Goal: Task Accomplishment & Management: Use online tool/utility

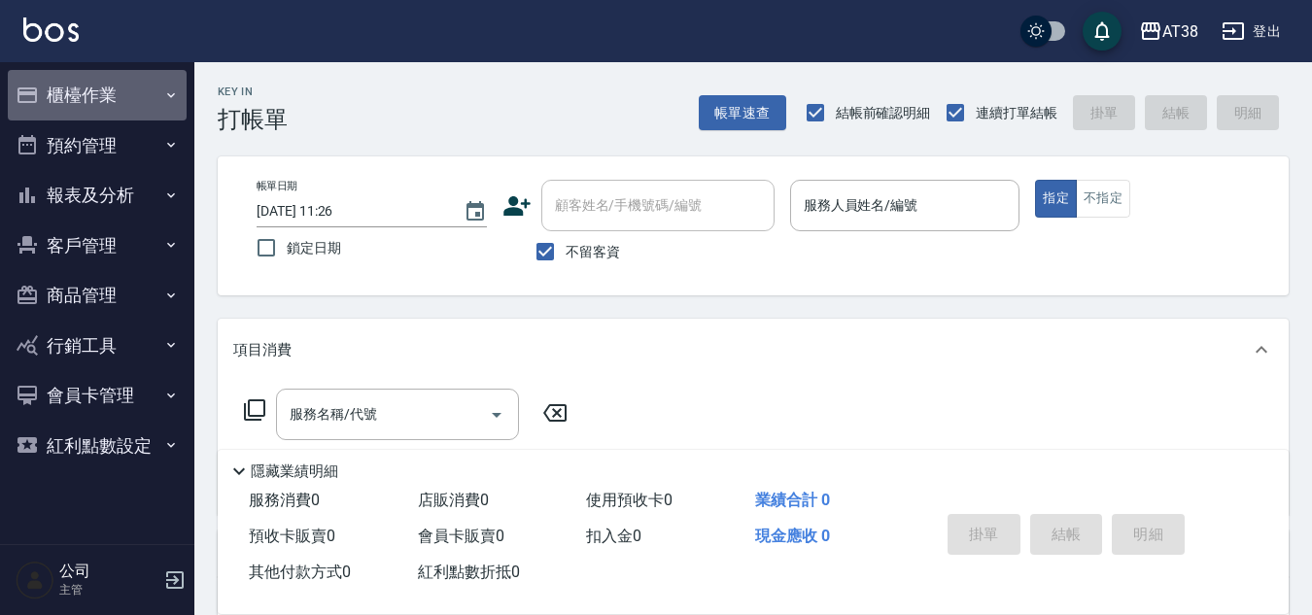
click at [85, 97] on button "櫃檯作業" at bounding box center [97, 95] width 179 height 51
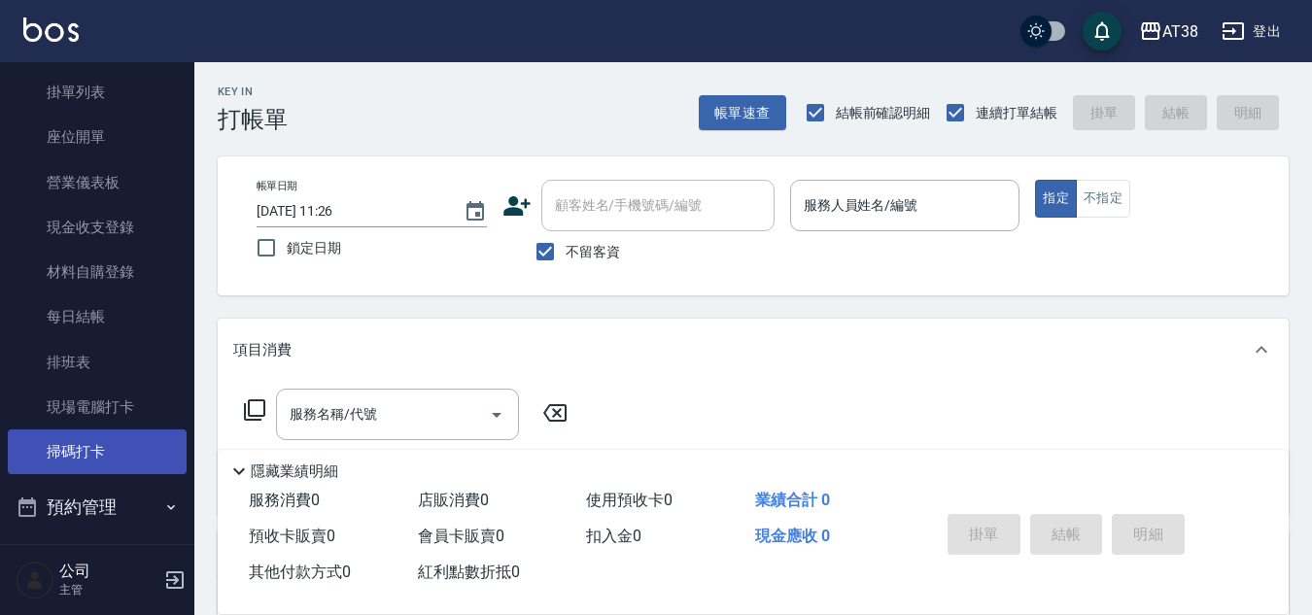
scroll to position [194, 0]
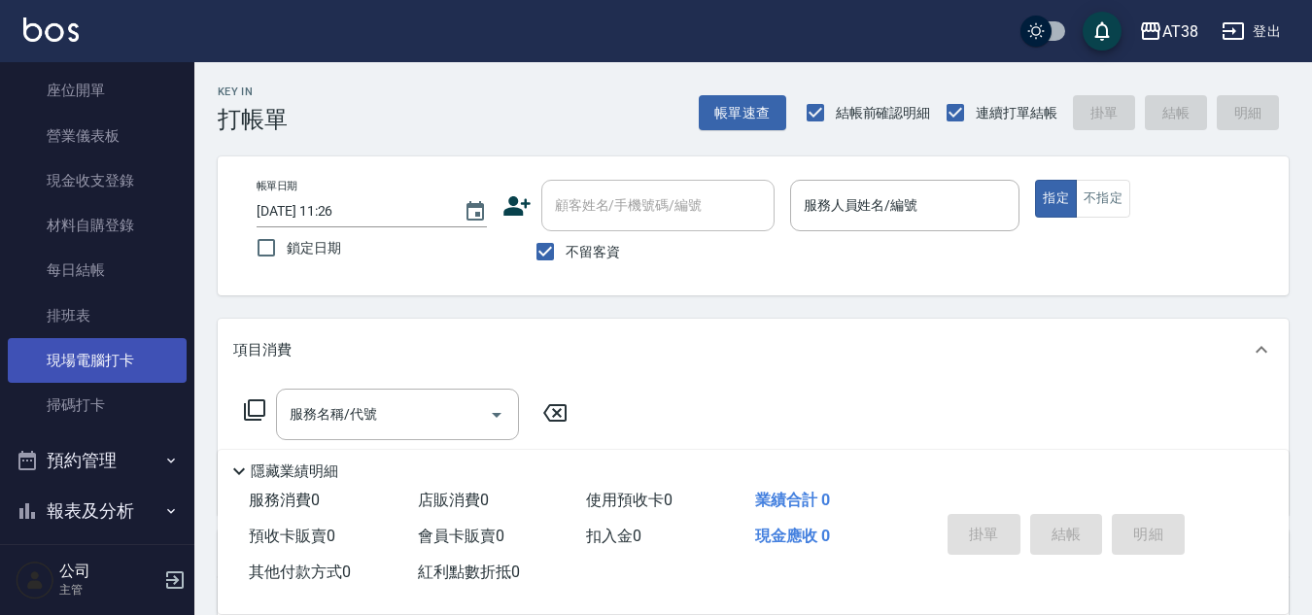
click at [83, 357] on link "現場電腦打卡" at bounding box center [97, 360] width 179 height 45
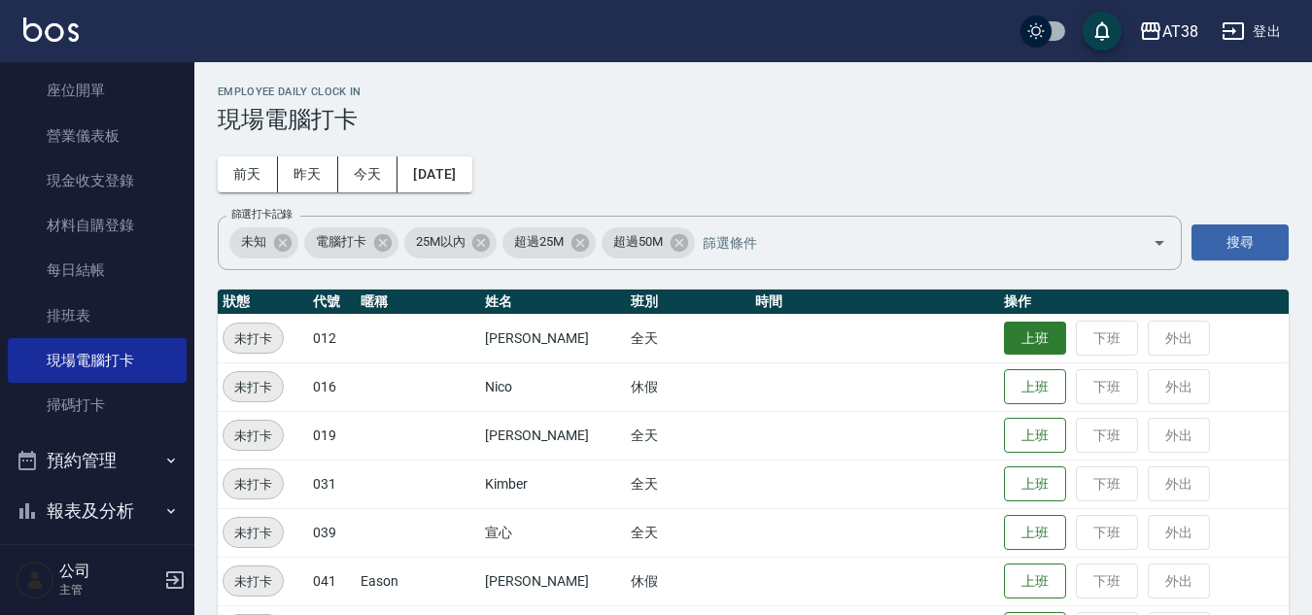
click at [1027, 336] on button "上班" at bounding box center [1035, 339] width 62 height 34
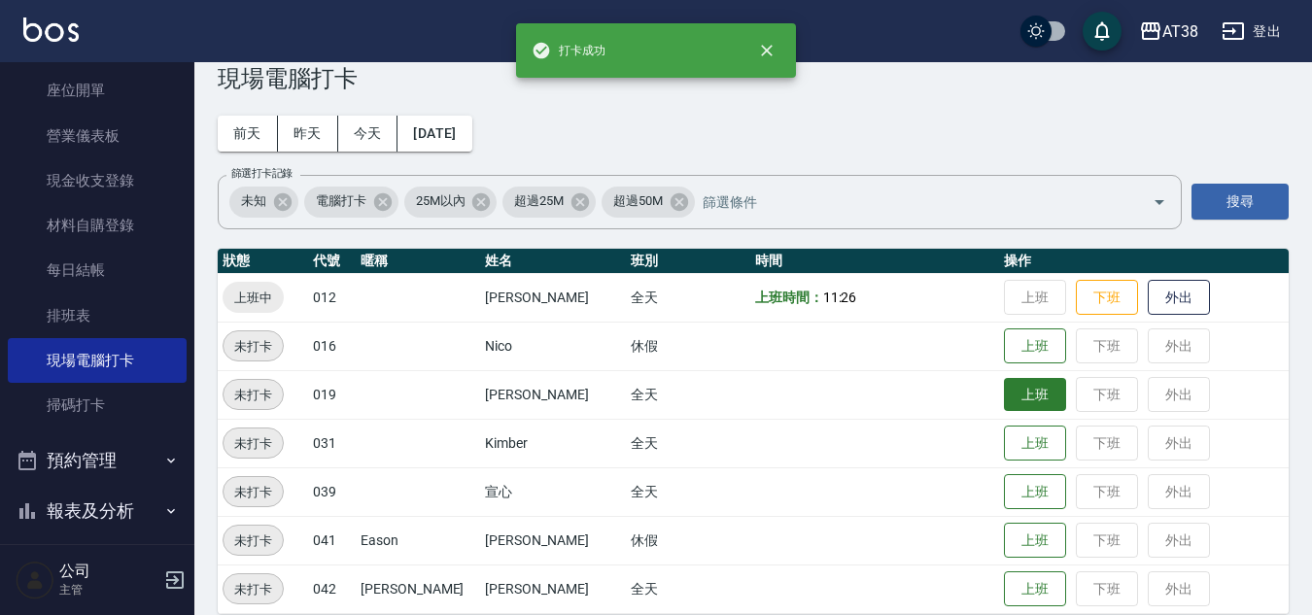
scroll to position [63, 0]
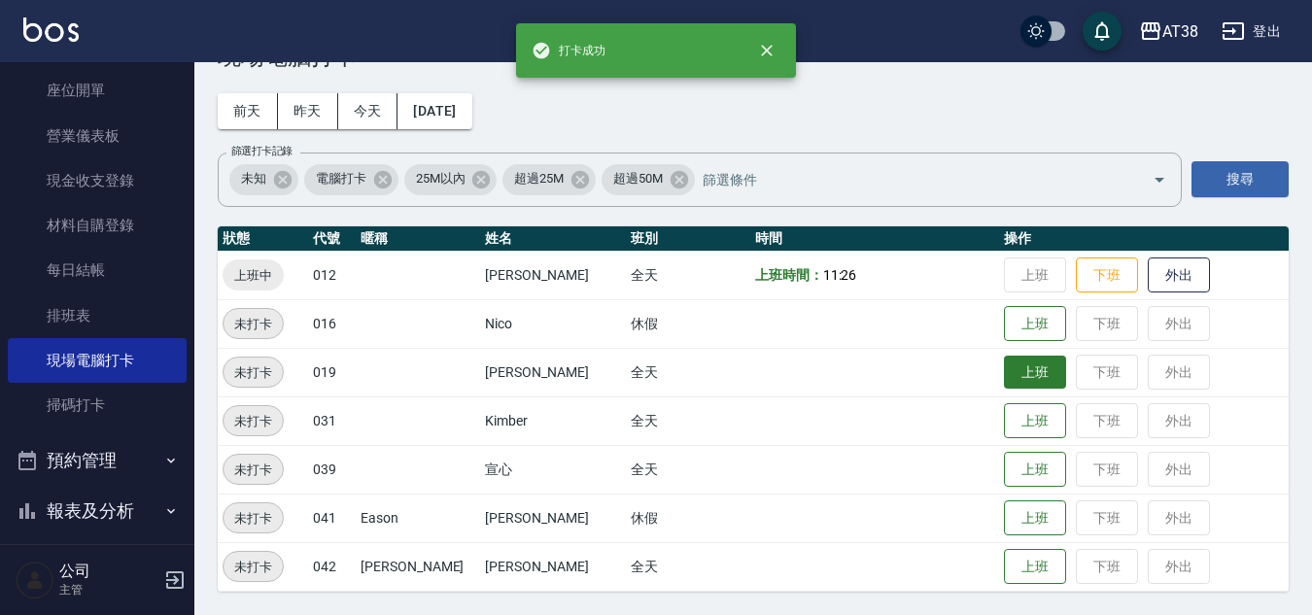
click at [1004, 367] on button "上班" at bounding box center [1035, 373] width 62 height 34
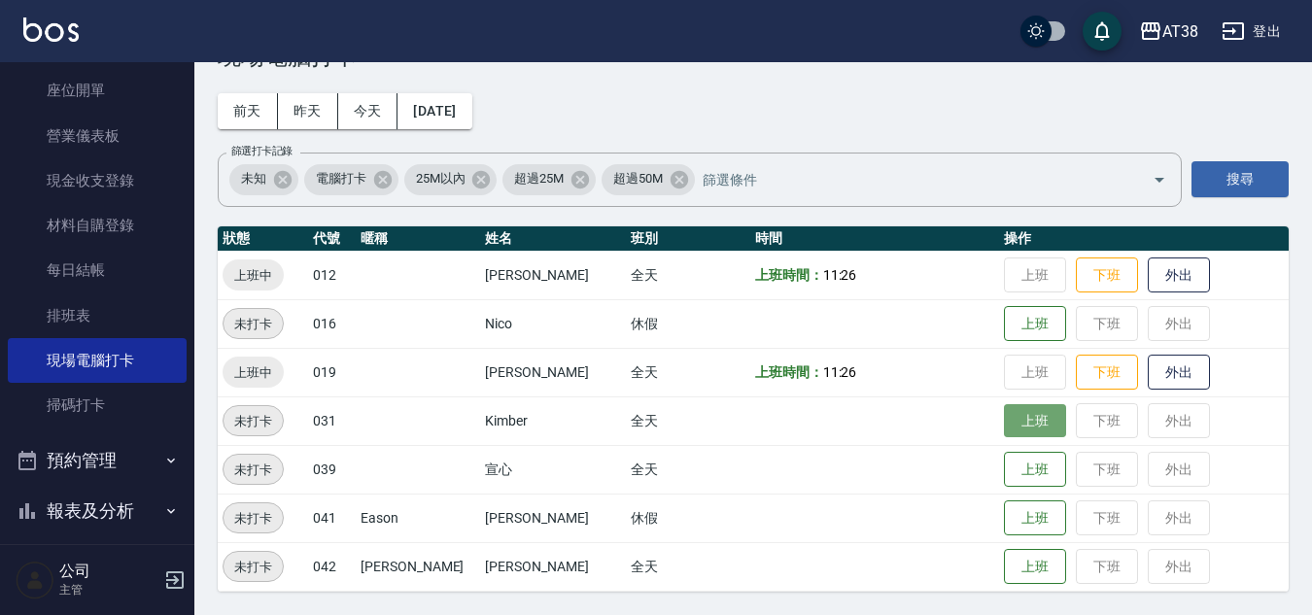
click at [1013, 424] on button "上班" at bounding box center [1035, 421] width 62 height 34
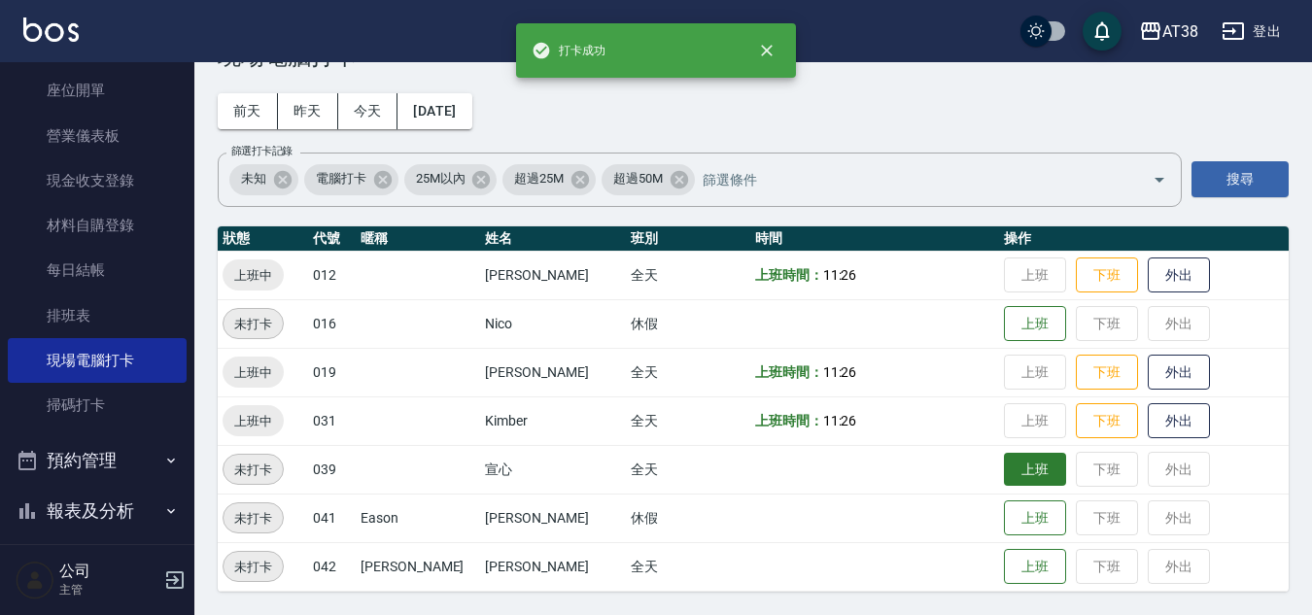
click at [1024, 474] on button "上班" at bounding box center [1035, 470] width 62 height 34
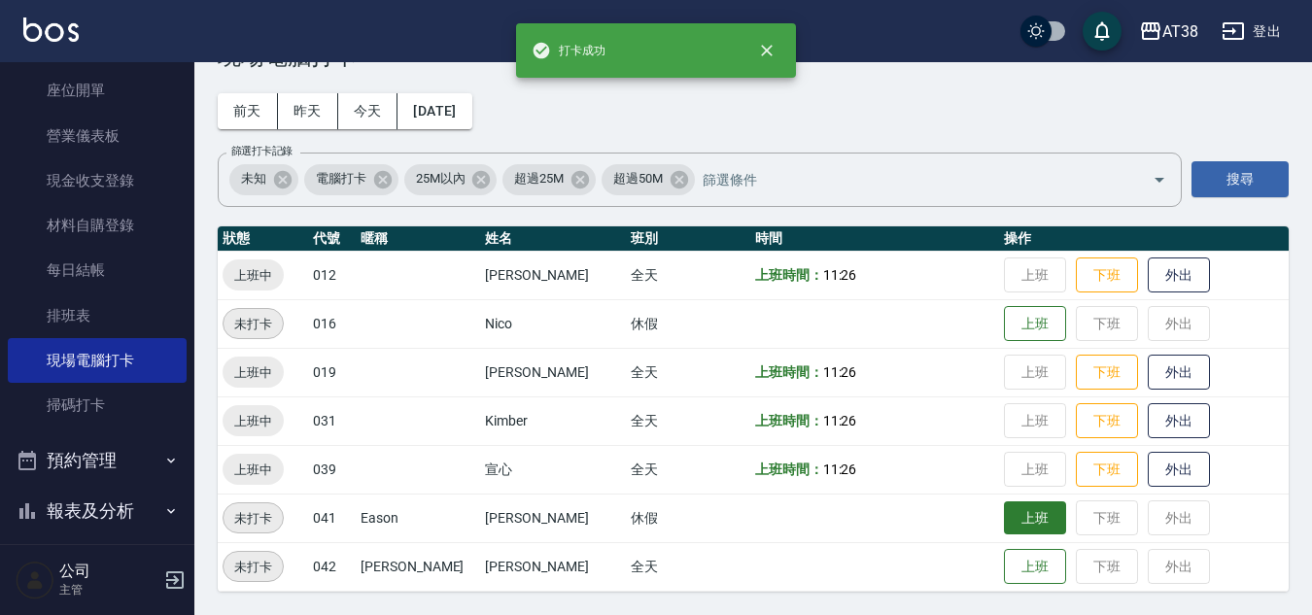
click at [1015, 517] on button "上班" at bounding box center [1035, 518] width 62 height 34
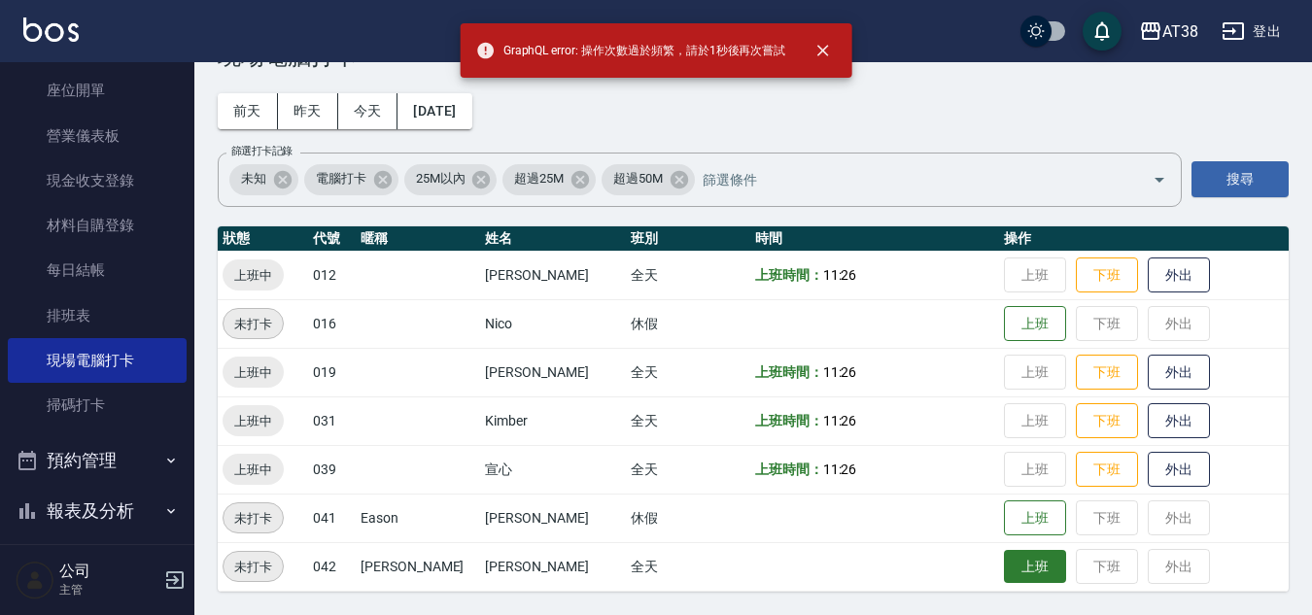
click at [1012, 558] on button "上班" at bounding box center [1035, 567] width 62 height 34
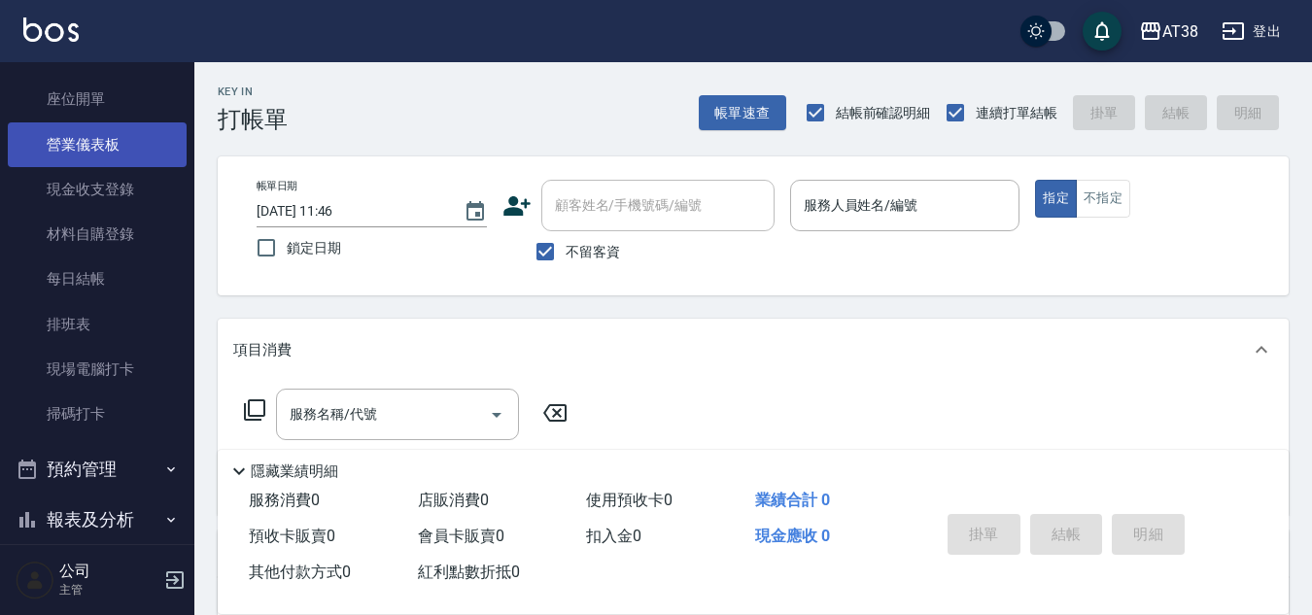
scroll to position [194, 0]
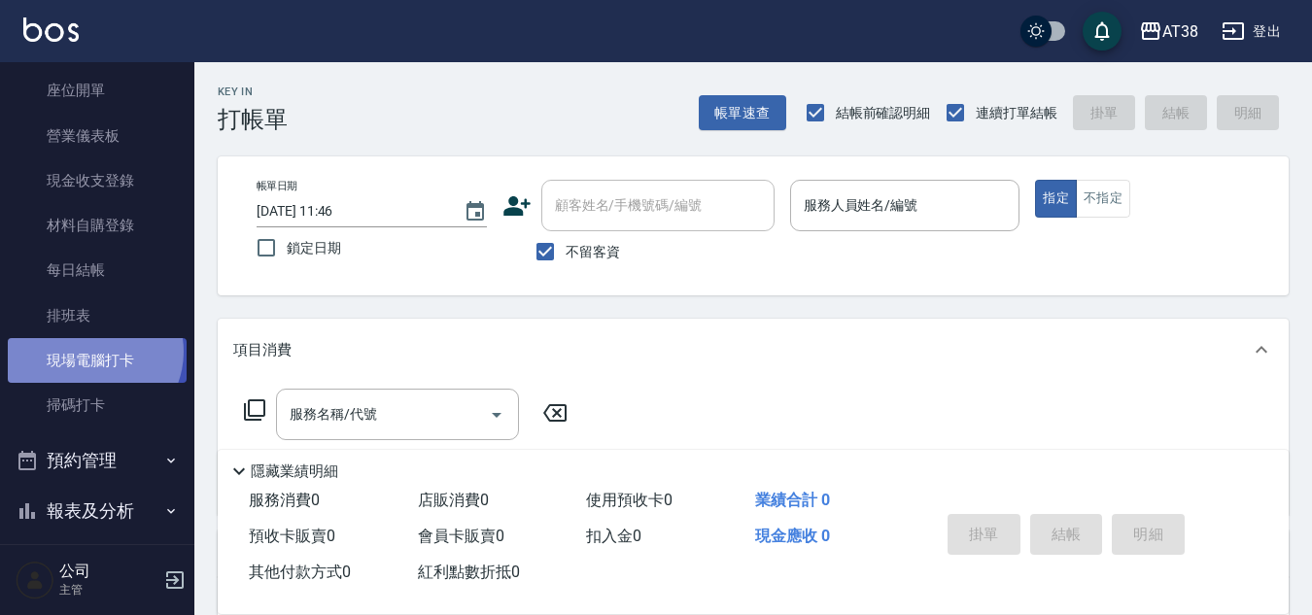
click at [92, 352] on link "現場電腦打卡" at bounding box center [97, 360] width 179 height 45
